Goal: Transaction & Acquisition: Purchase product/service

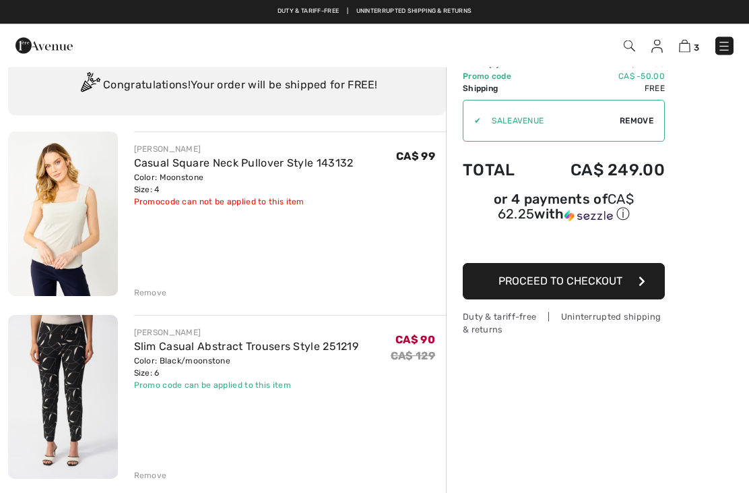
scroll to position [30, 0]
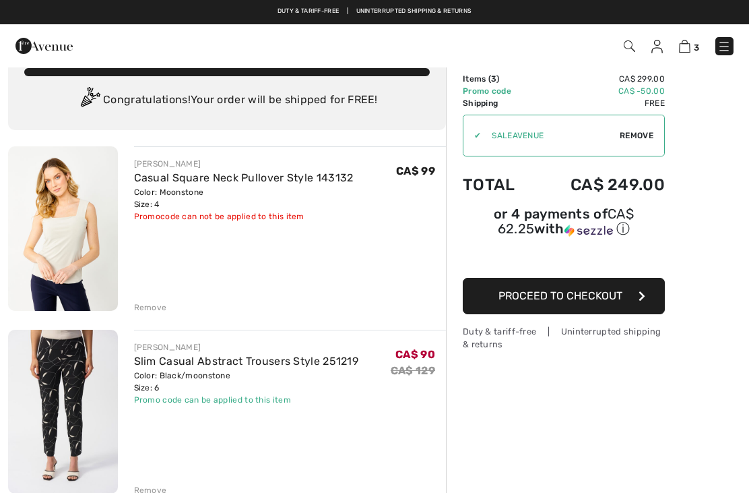
click at [682, 42] on img at bounding box center [684, 46] width 11 height 13
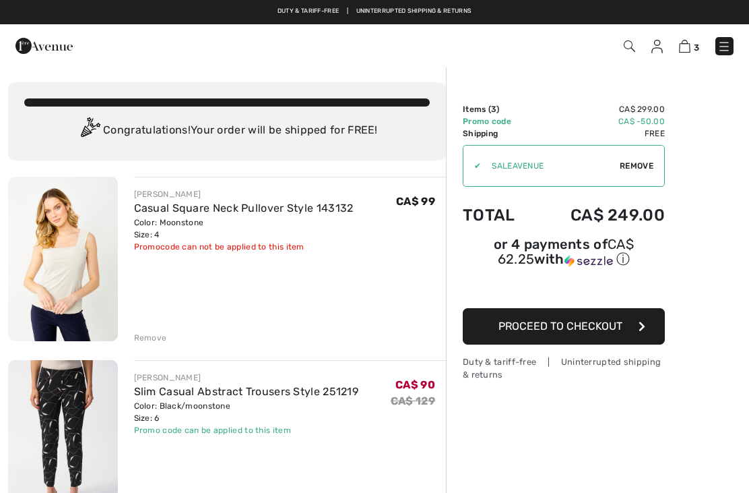
scroll to position [2, 0]
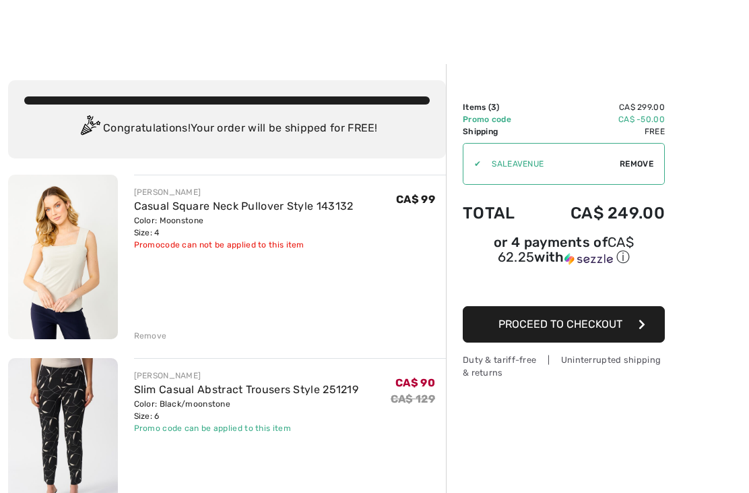
click at [182, 339] on div "Remove" at bounding box center [290, 334] width 313 height 15
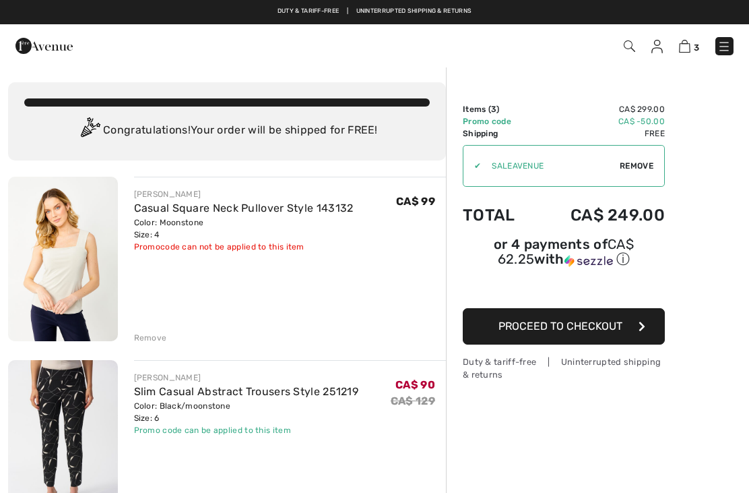
scroll to position [1, 0]
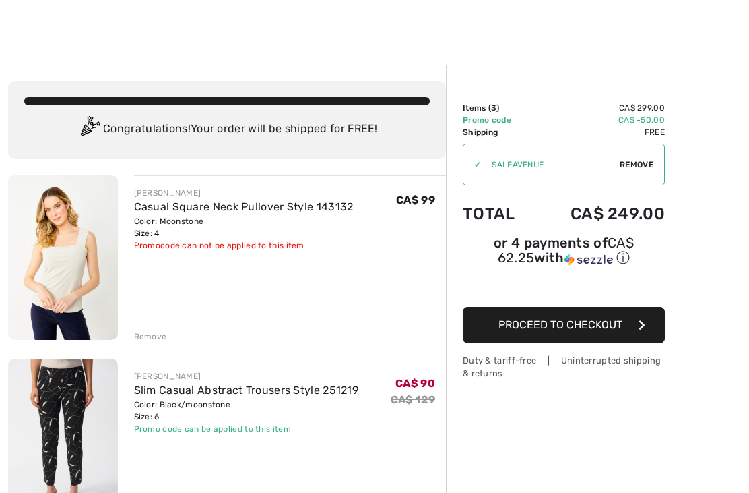
click at [92, 270] on img at bounding box center [63, 257] width 110 height 164
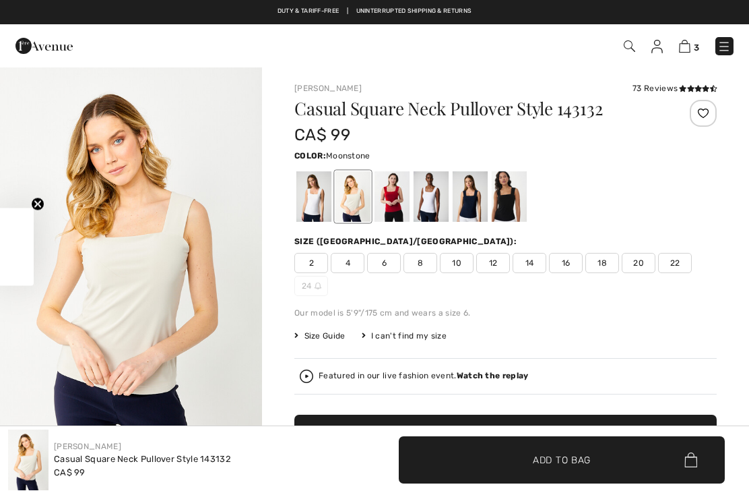
checkbox input "true"
click at [690, 46] on img at bounding box center [684, 46] width 11 height 13
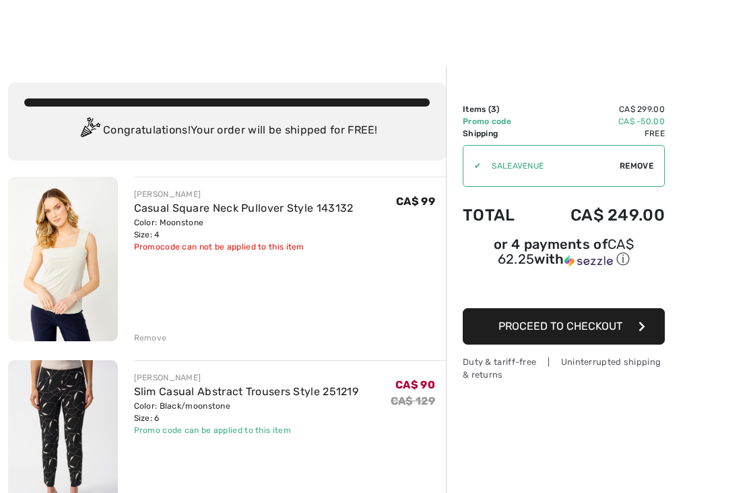
click at [593, 332] on span "Proceed to Checkout" at bounding box center [561, 325] width 124 height 13
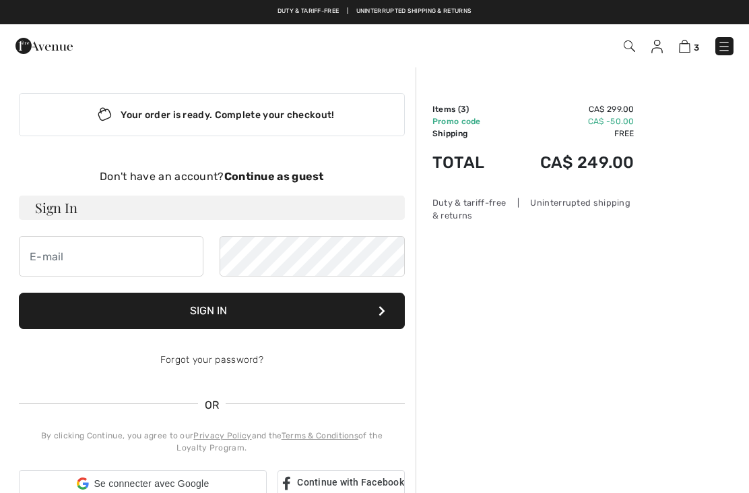
checkbox input "true"
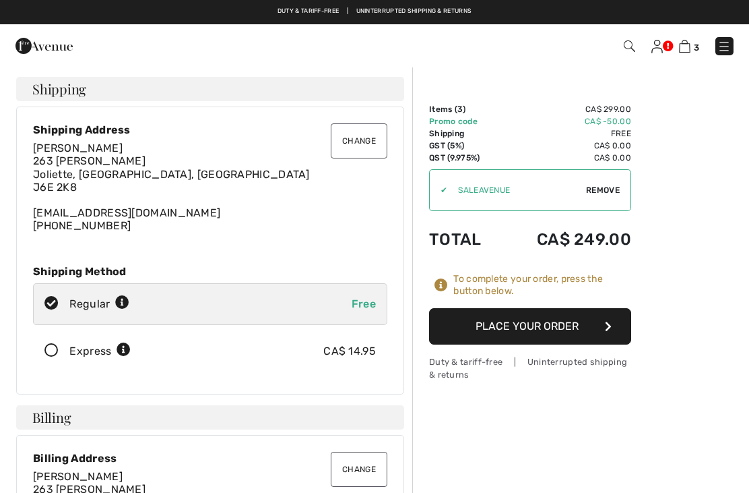
click at [363, 147] on button "Change" at bounding box center [359, 140] width 57 height 35
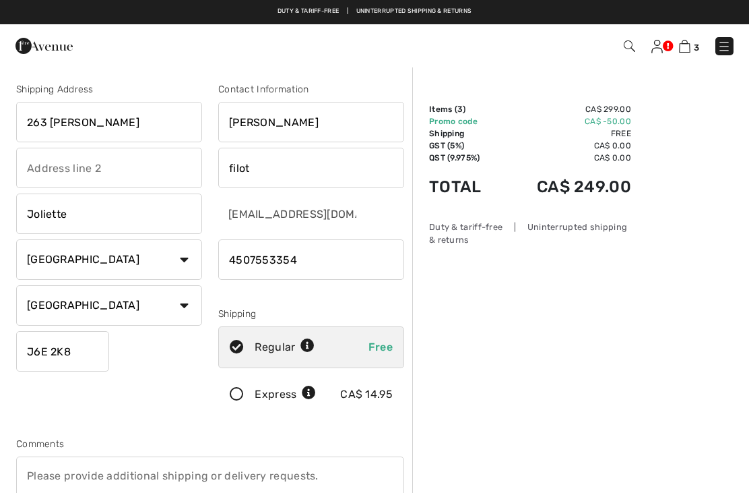
click at [113, 123] on input "263 [PERSON_NAME]" at bounding box center [109, 122] width 186 height 40
type input "2"
click at [446, 119] on td "Promo code" at bounding box center [465, 121] width 72 height 12
click at [77, 133] on input "10" at bounding box center [109, 122] width 186 height 40
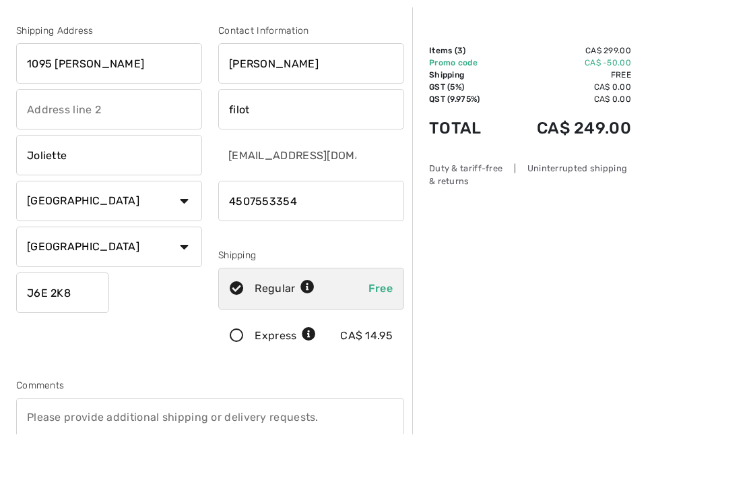
type input "1095 Samuel Racine"
click at [317, 239] on input "phone" at bounding box center [311, 259] width 186 height 40
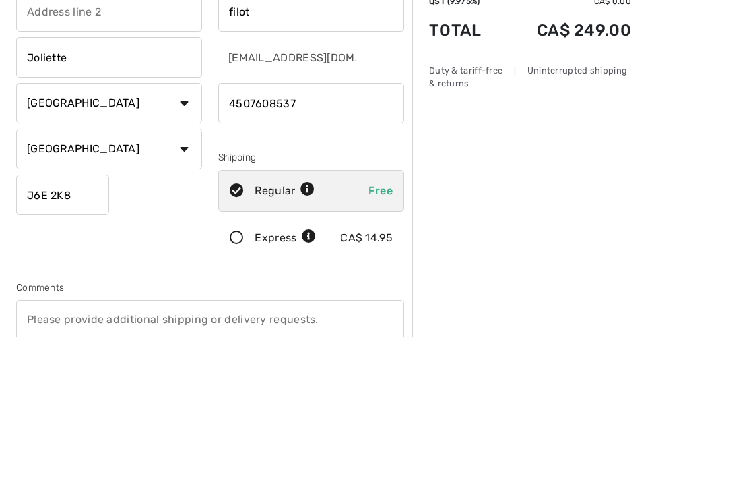
type input "4507608537"
click at [89, 331] on input "J6E 2K8" at bounding box center [62, 351] width 93 height 40
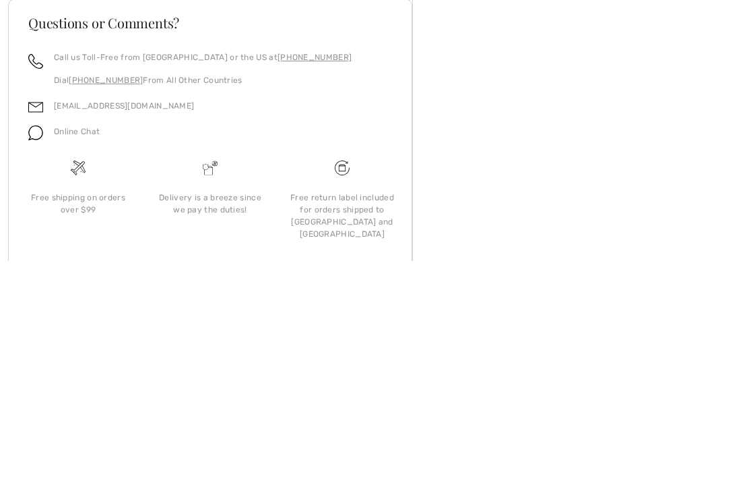
scroll to position [437, 0]
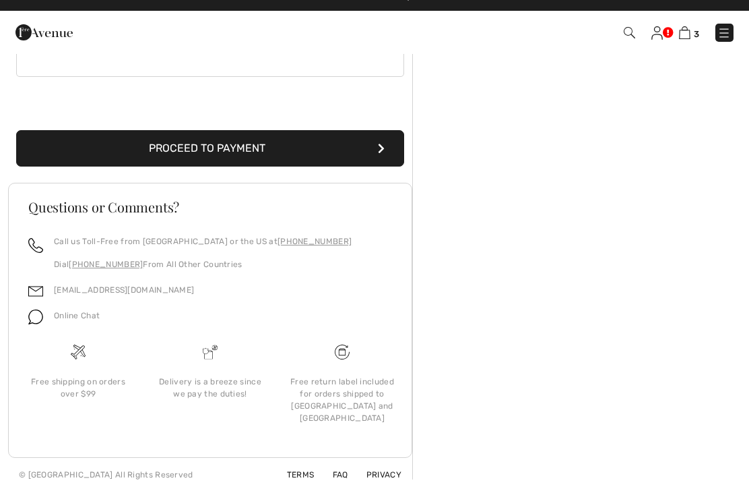
type input "J6E0E8"
click at [228, 150] on button "Proceed to Payment" at bounding box center [210, 162] width 388 height 36
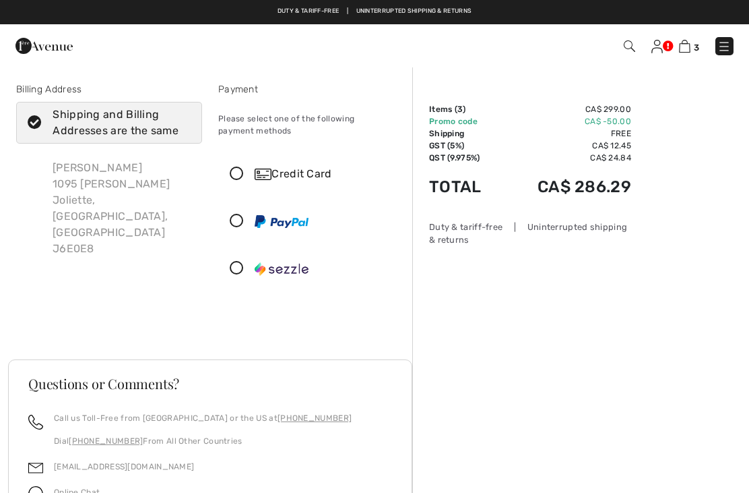
click at [243, 184] on div "Credit Card" at bounding box center [311, 174] width 185 height 40
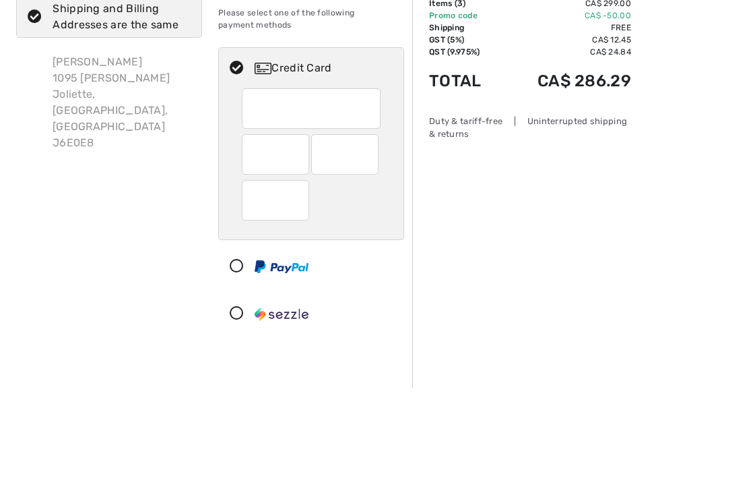
scroll to position [106, 0]
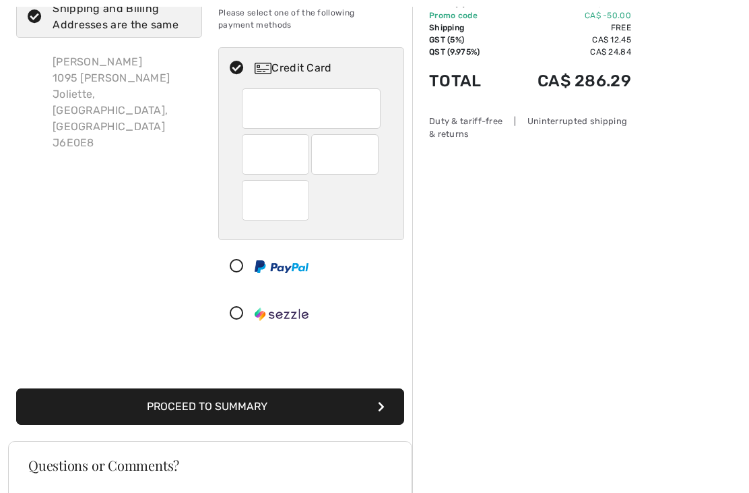
click at [377, 150] on div at bounding box center [344, 154] width 67 height 40
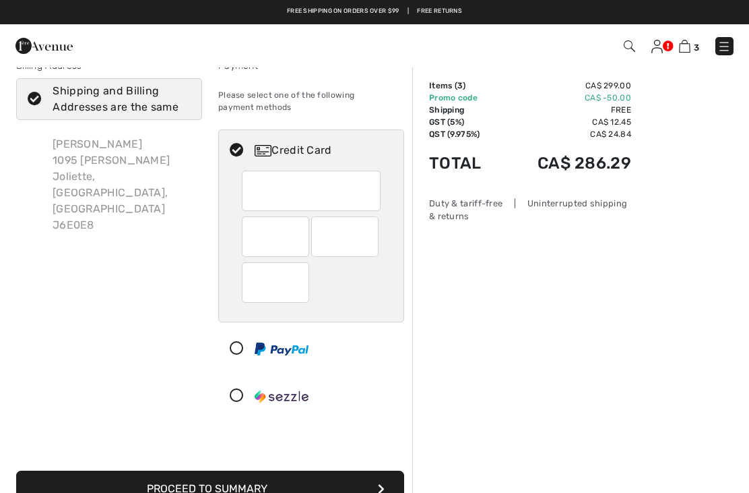
scroll to position [0, 0]
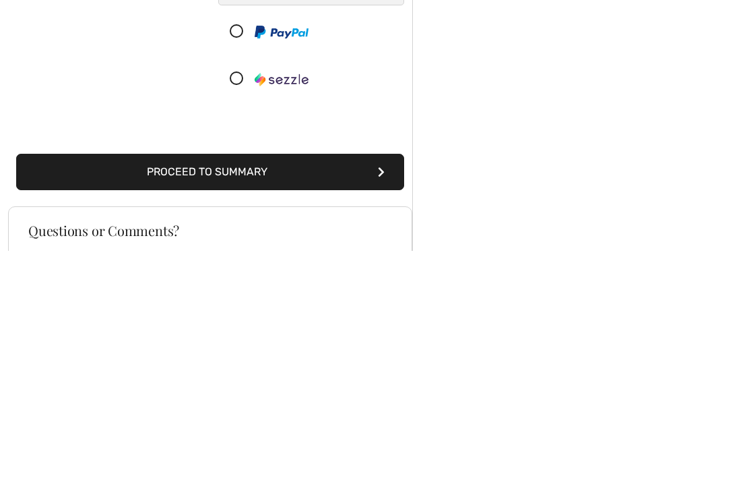
click at [234, 396] on button "Proceed to Summary" at bounding box center [210, 414] width 388 height 36
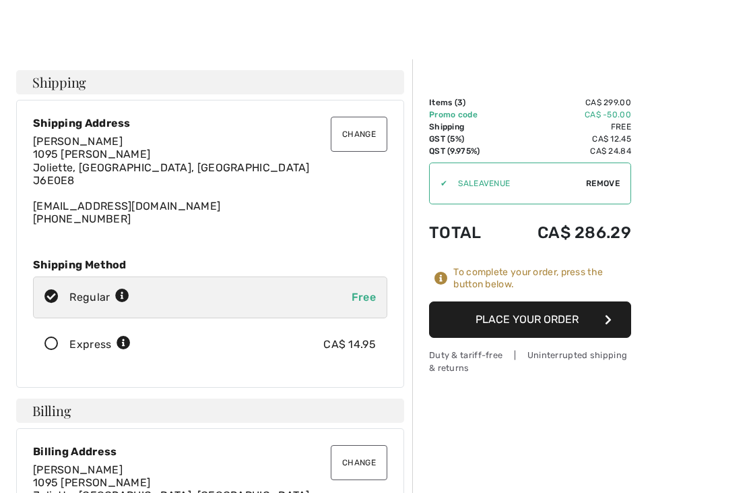
click at [549, 318] on button "Place Your Order" at bounding box center [530, 319] width 202 height 36
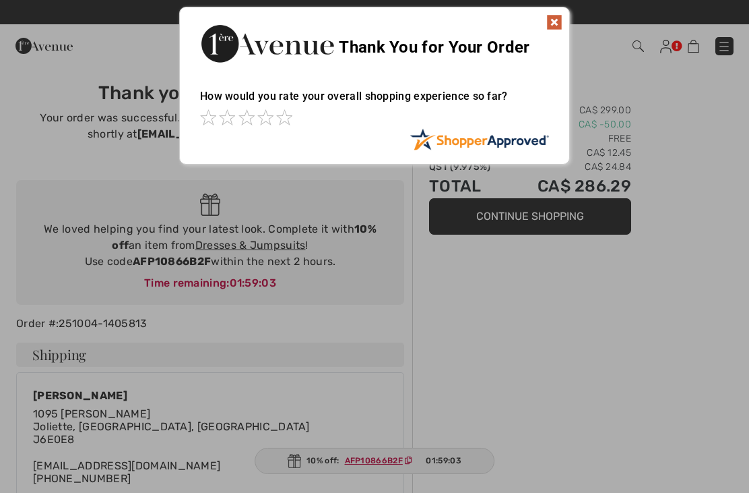
click at [380, 456] on div at bounding box center [374, 246] width 749 height 493
click at [732, 46] on div "Sorry! Something went wrong. Close Thank You for Your Order How would you rate …" at bounding box center [374, 85] width 749 height 171
click at [561, 20] on img at bounding box center [555, 22] width 16 height 16
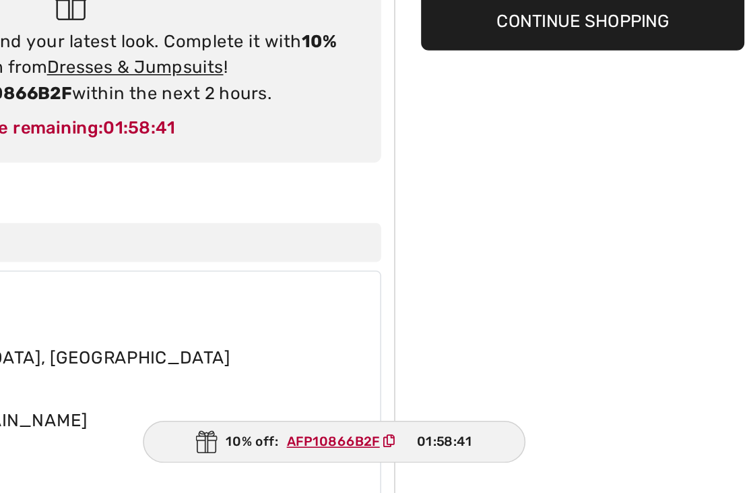
click at [345, 456] on ins "AFP10866B2F" at bounding box center [374, 460] width 58 height 9
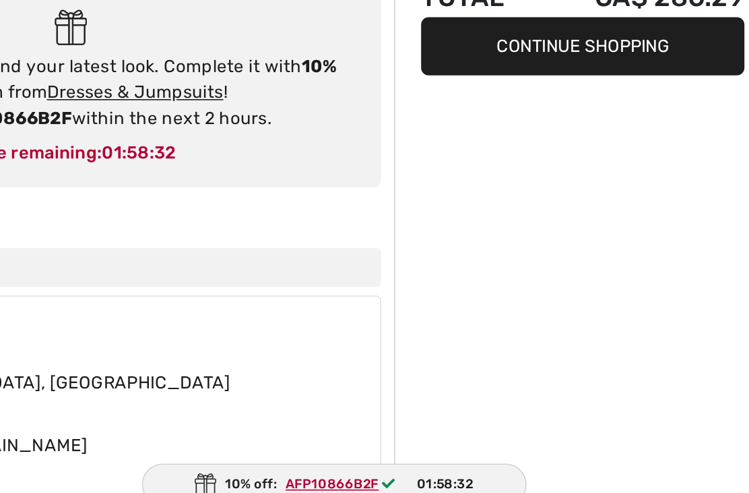
scroll to position [30, 0]
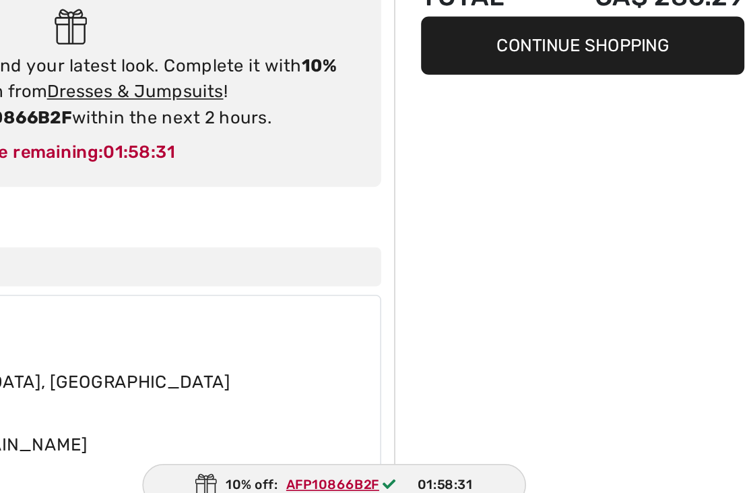
click at [288, 454] on img at bounding box center [294, 461] width 13 height 14
click at [344, 456] on ins "AFP10866B2F" at bounding box center [373, 460] width 58 height 9
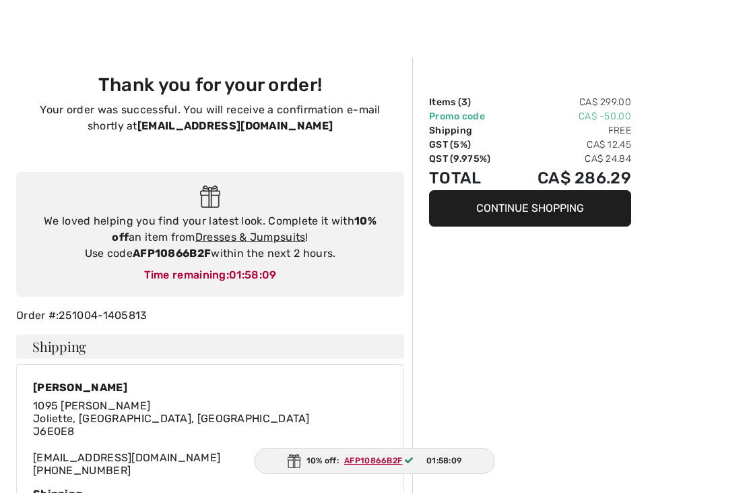
scroll to position [0, 0]
